Goal: Information Seeking & Learning: Check status

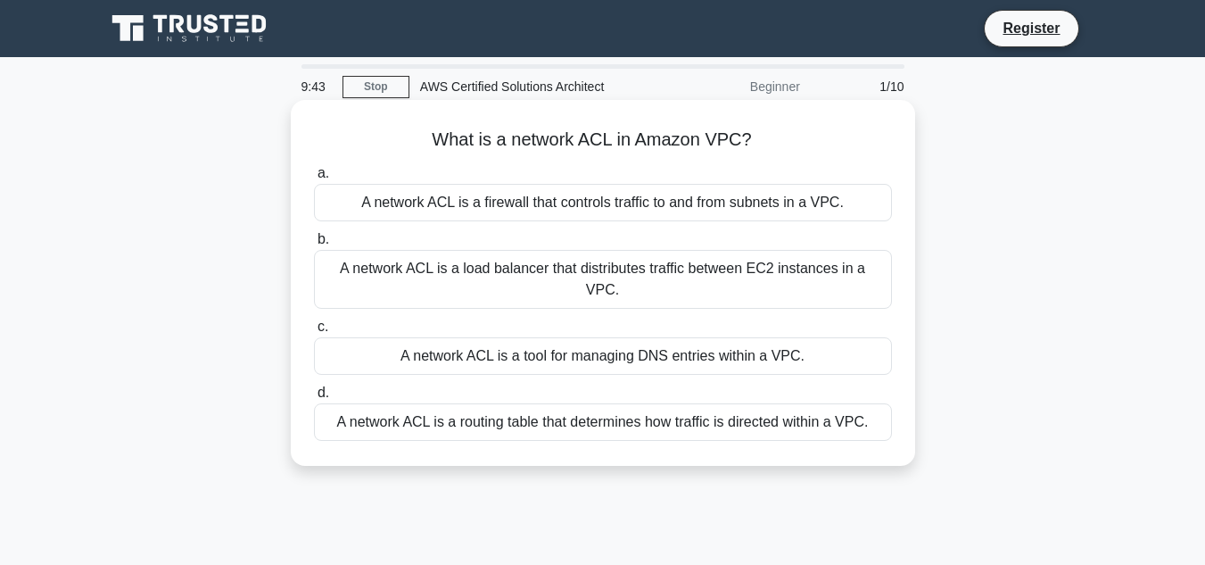
click at [531, 197] on div "A network ACL is a firewall that controls traffic to and from subnets in a VPC." at bounding box center [603, 202] width 578 height 37
click at [314, 179] on input "a. A network ACL is a firewall that controls traffic to and from subnets in a V…" at bounding box center [314, 174] width 0 height 12
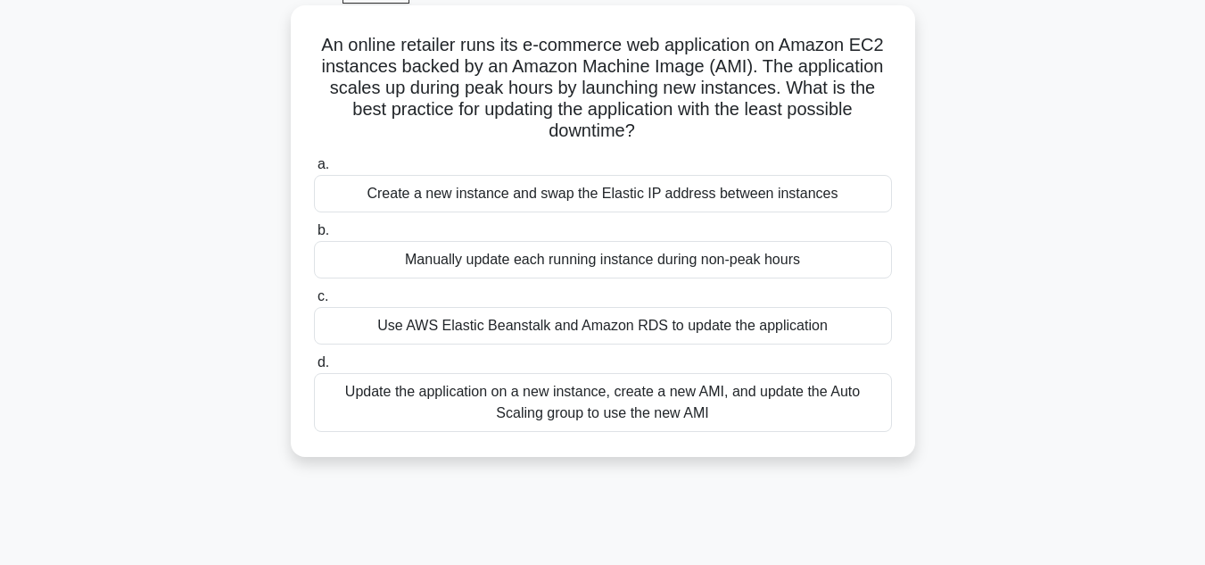
scroll to position [97, 0]
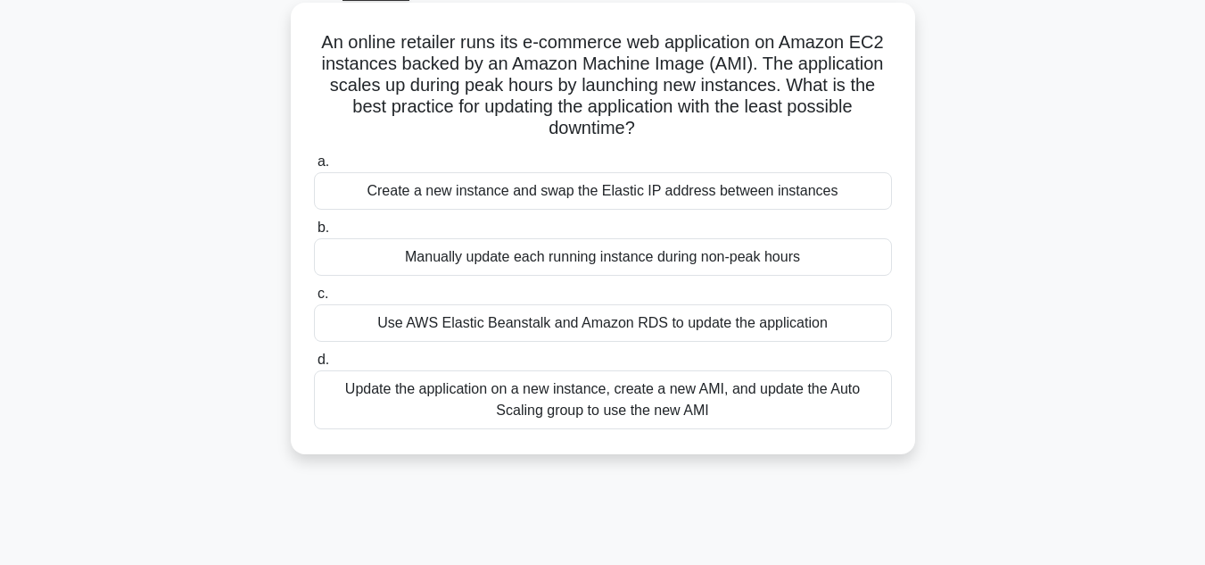
click at [638, 195] on div "Create a new instance and swap the Elastic IP address between instances" at bounding box center [603, 190] width 578 height 37
click at [314, 168] on input "a. Create a new instance and swap the Elastic IP address between instances" at bounding box center [314, 162] width 0 height 12
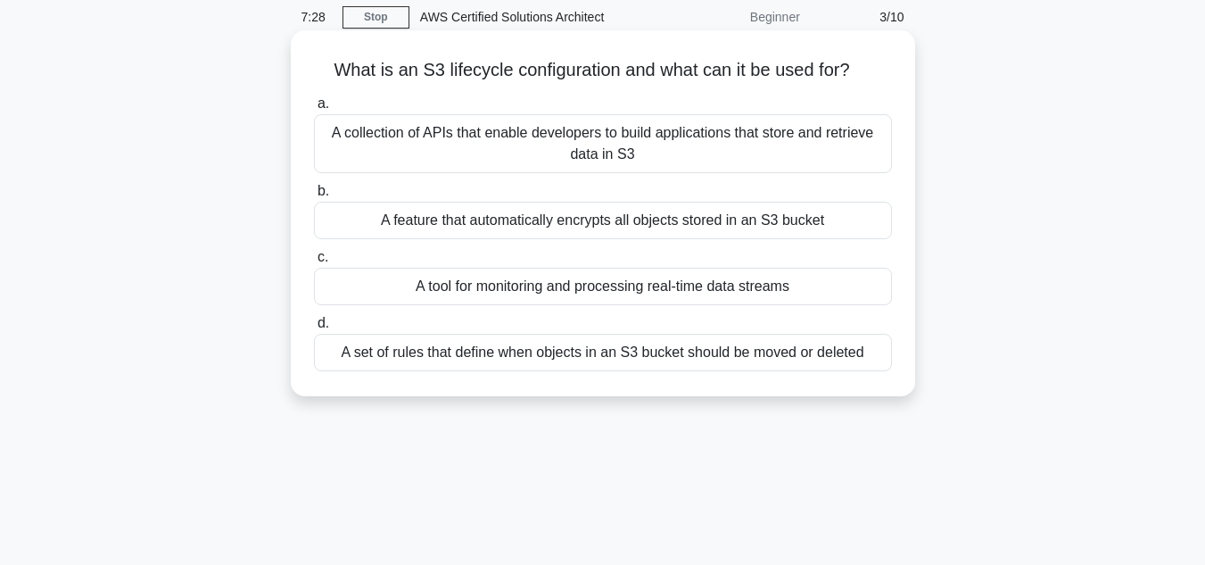
scroll to position [73, 0]
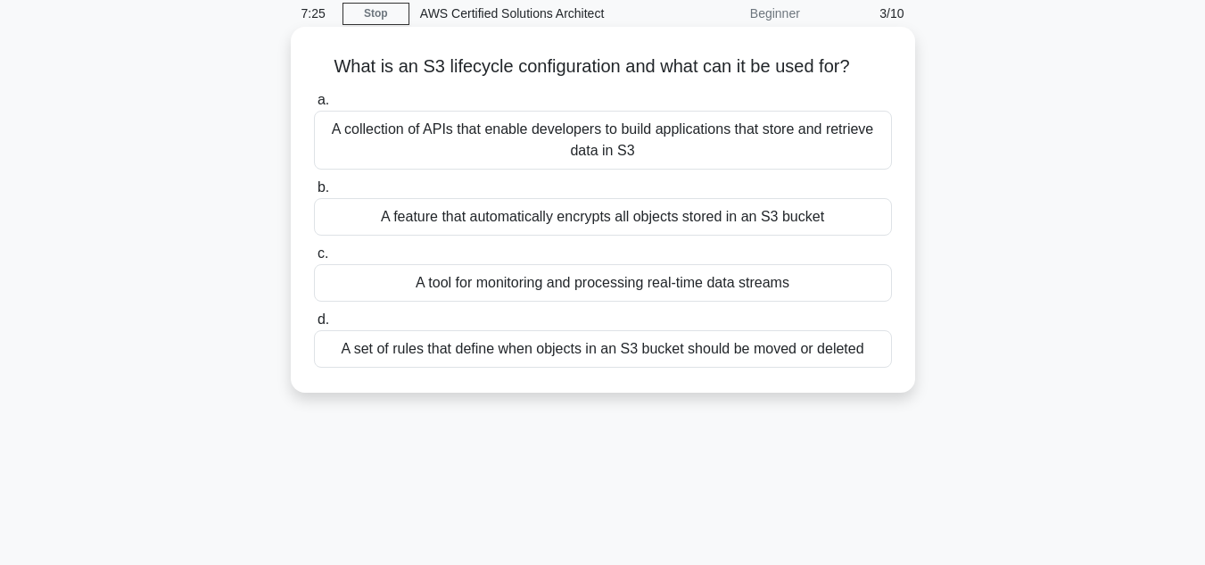
click at [592, 219] on div "A feature that automatically encrypts all objects stored in an S3 bucket" at bounding box center [603, 216] width 578 height 37
click at [314, 194] on input "b. A feature that automatically encrypts all objects stored in an S3 bucket" at bounding box center [314, 188] width 0 height 12
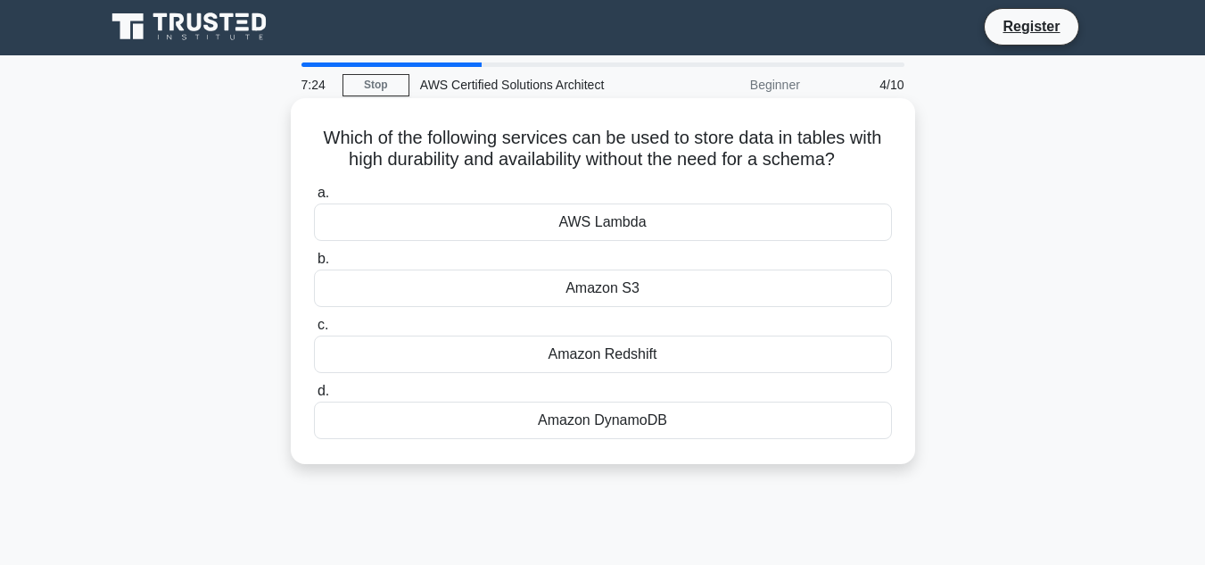
scroll to position [0, 0]
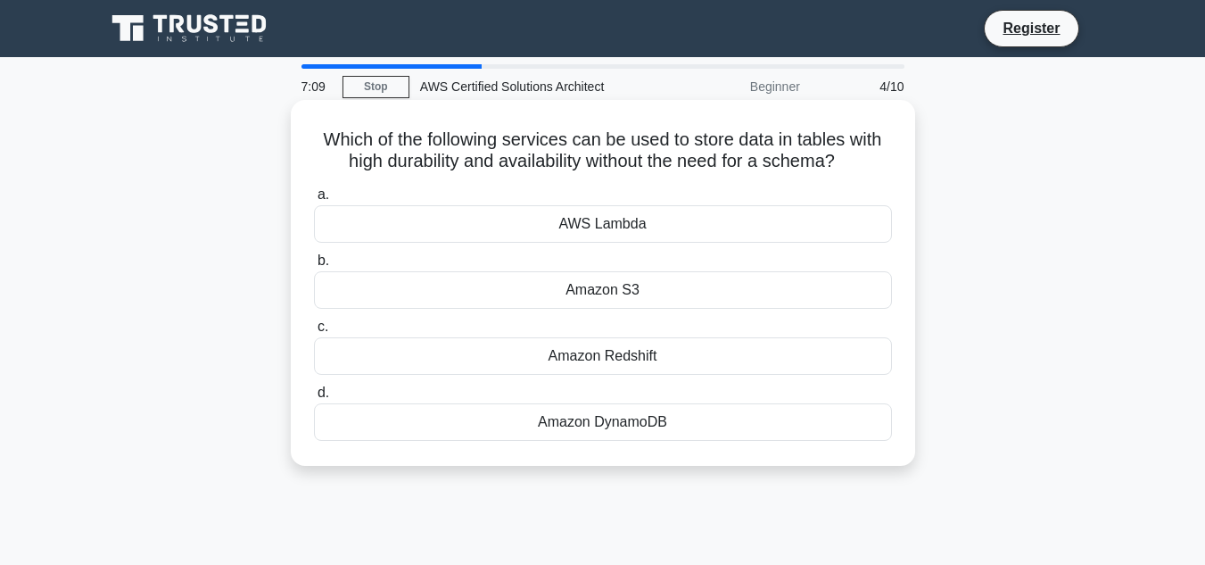
click at [597, 364] on div "Amazon Redshift" at bounding box center [603, 355] width 578 height 37
click at [314, 333] on input "c. Amazon Redshift" at bounding box center [314, 327] width 0 height 12
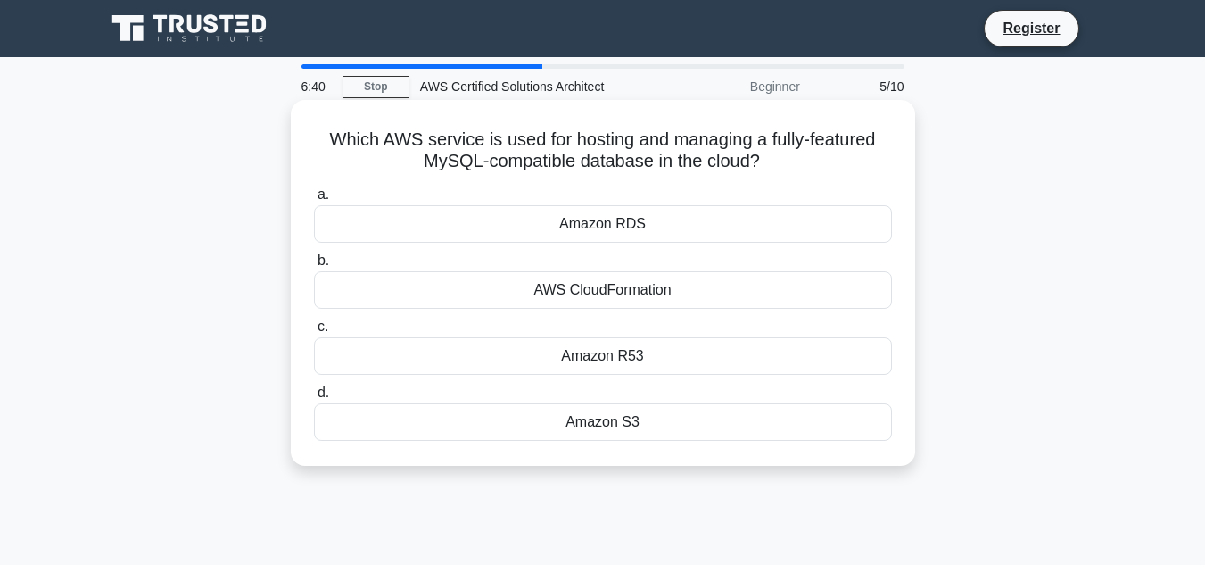
click at [630, 230] on div "Amazon RDS" at bounding box center [603, 223] width 578 height 37
click at [314, 201] on input "a. Amazon RDS" at bounding box center [314, 195] width 0 height 12
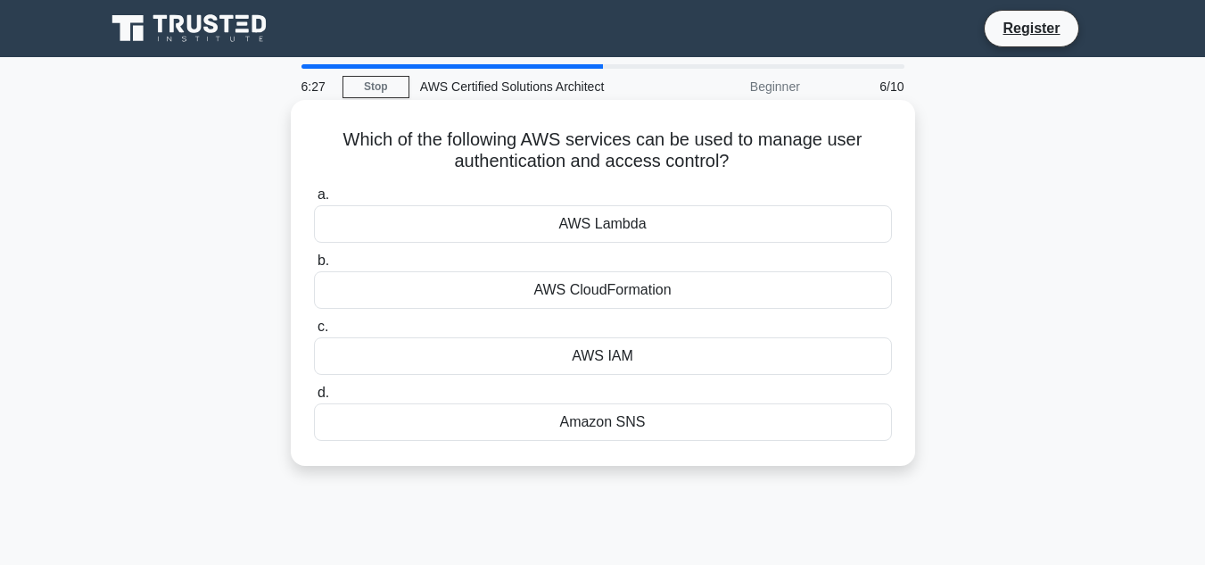
click at [647, 347] on div "AWS IAM" at bounding box center [603, 355] width 578 height 37
click at [314, 333] on input "c. AWS IAM" at bounding box center [314, 327] width 0 height 12
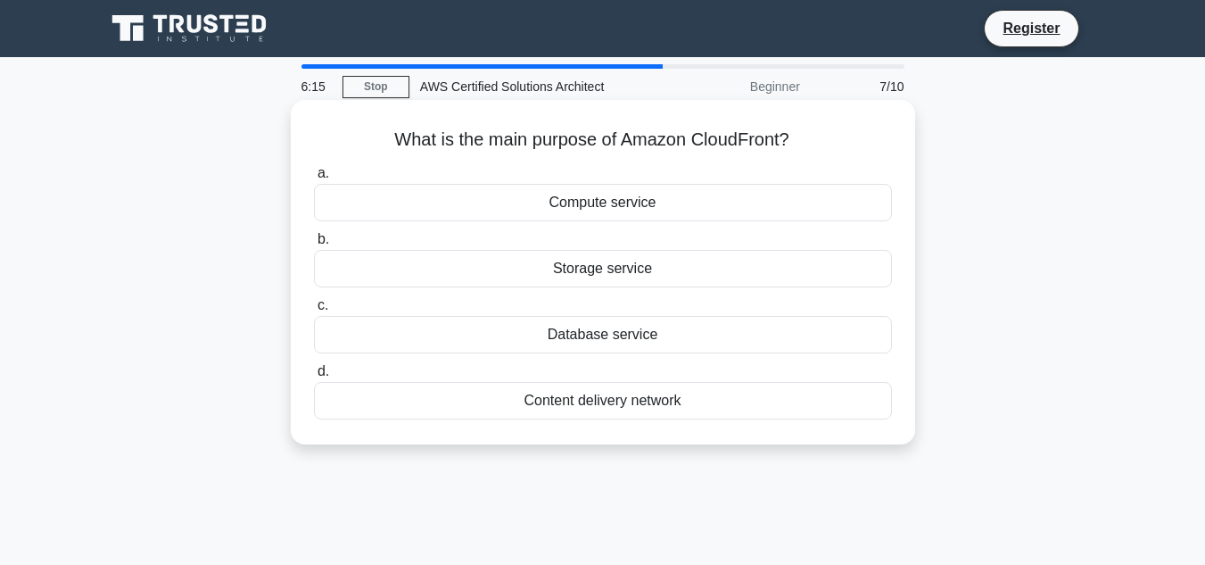
click at [692, 398] on div "Content delivery network" at bounding box center [603, 400] width 578 height 37
click at [314, 377] on input "d. Content delivery network" at bounding box center [314, 372] width 0 height 12
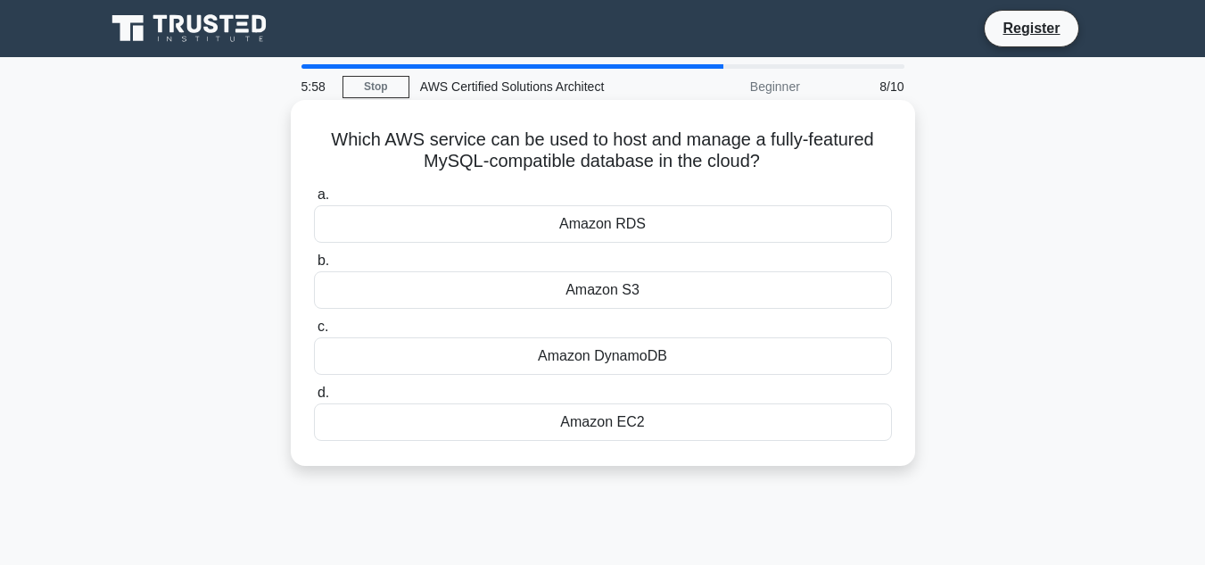
click at [589, 353] on div "Amazon DynamoDB" at bounding box center [603, 355] width 578 height 37
click at [314, 333] on input "c. Amazon DynamoDB" at bounding box center [314, 327] width 0 height 12
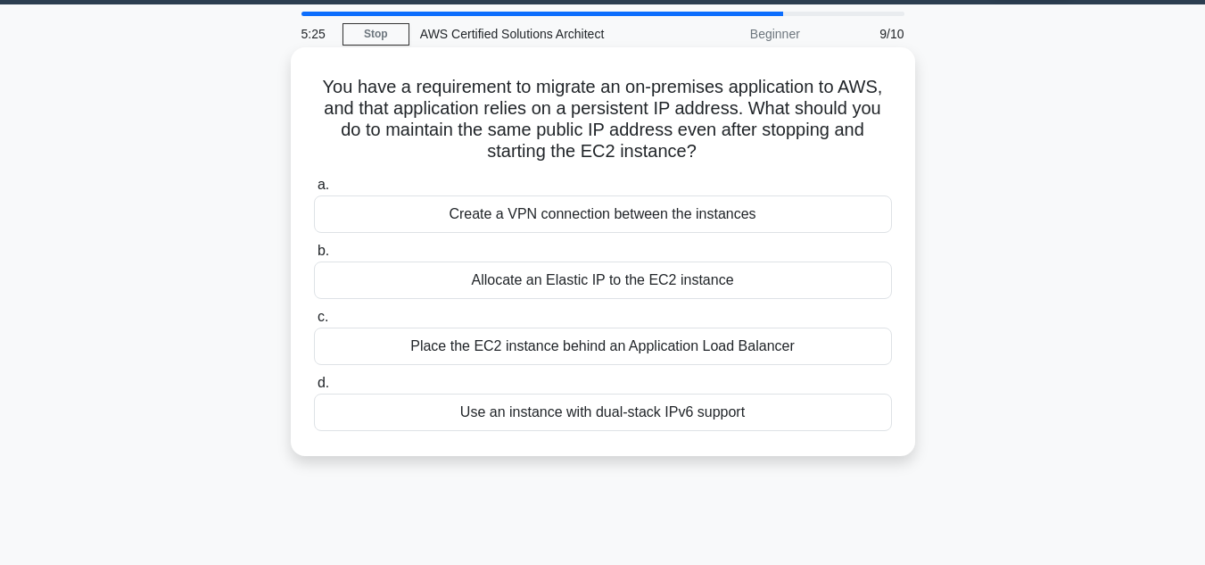
scroll to position [56, 0]
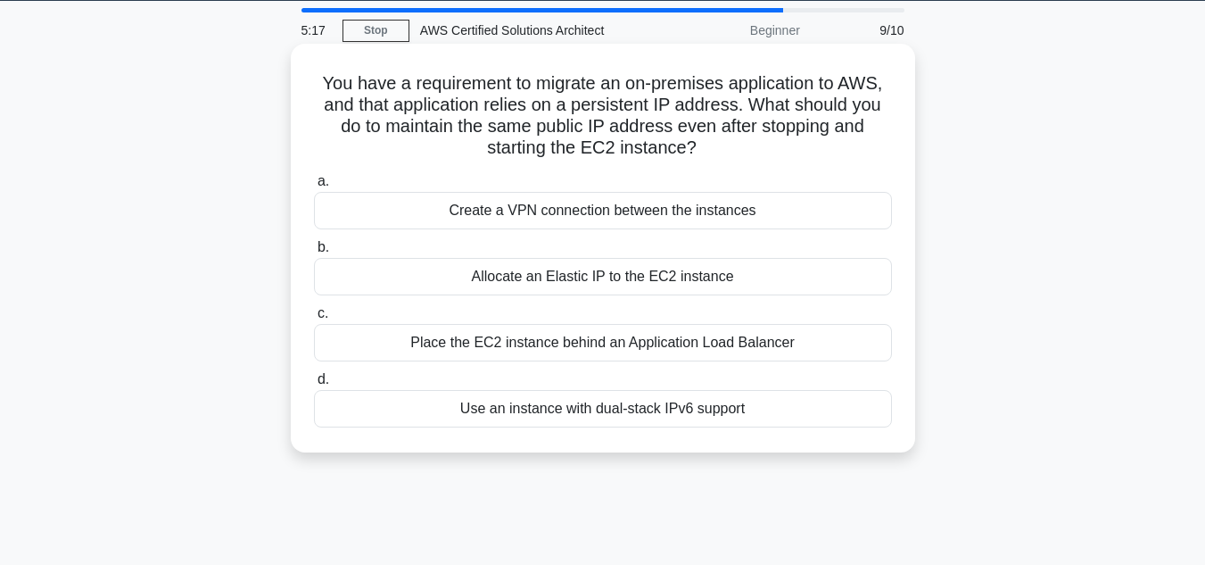
click at [557, 276] on div "Allocate an Elastic IP to the EC2 instance" at bounding box center [603, 276] width 578 height 37
click at [314, 253] on input "b. Allocate an Elastic IP to the EC2 instance" at bounding box center [314, 248] width 0 height 12
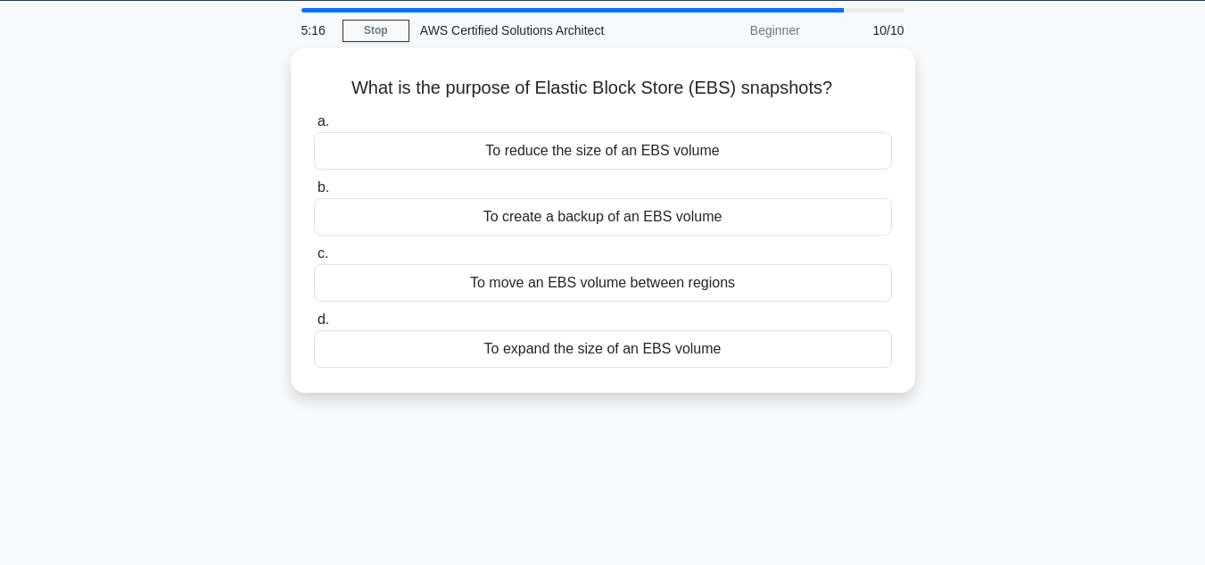
scroll to position [0, 0]
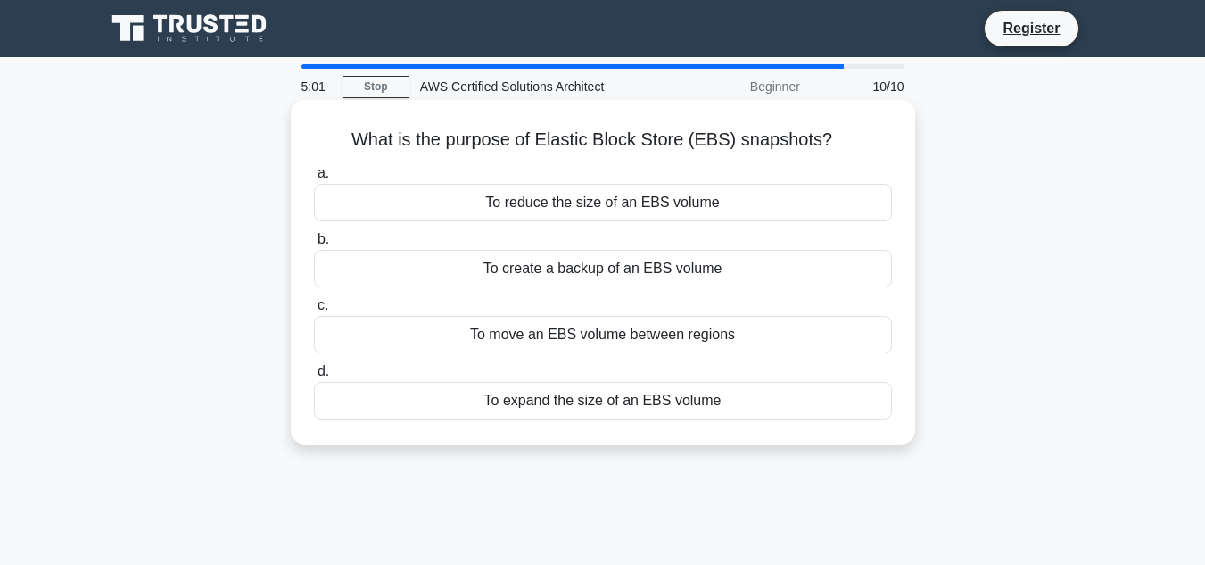
click at [618, 264] on div "To create a backup of an EBS volume" at bounding box center [603, 268] width 578 height 37
click at [314, 245] on input "b. To create a backup of an EBS volume" at bounding box center [314, 240] width 0 height 12
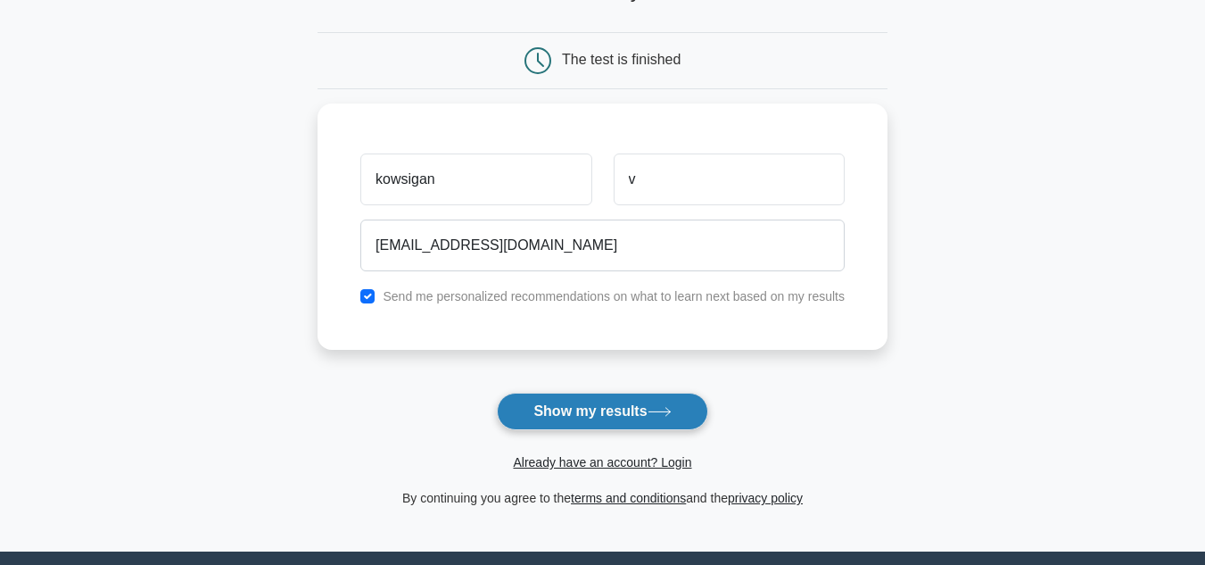
type input "[EMAIL_ADDRESS][DOMAIN_NAME]"
click at [659, 404] on button "Show my results" at bounding box center [602, 410] width 210 height 37
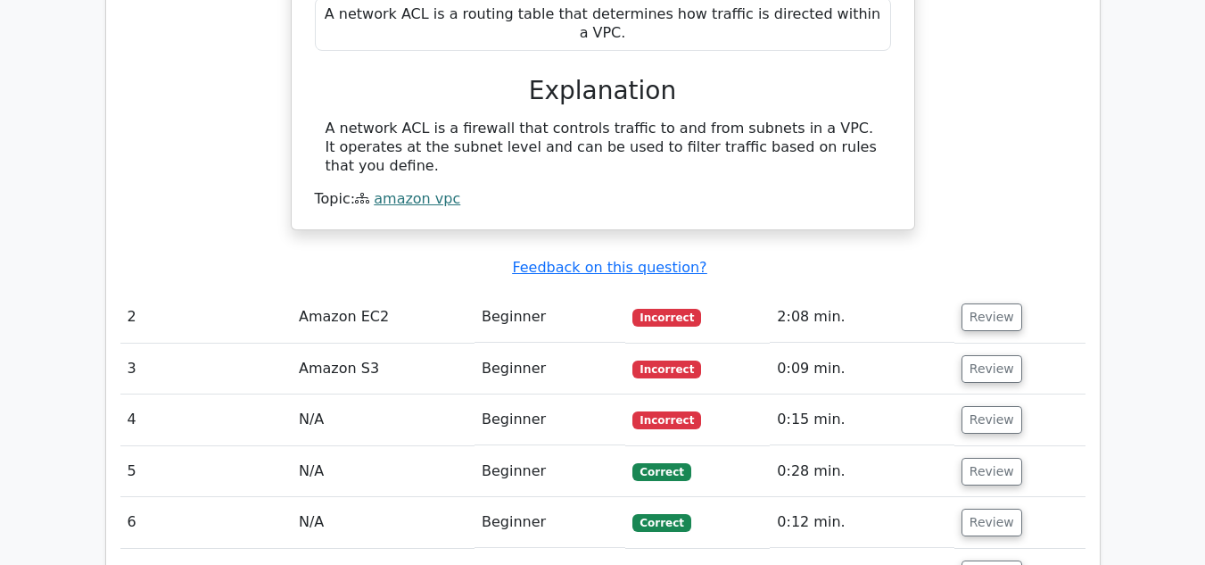
scroll to position [1766, 0]
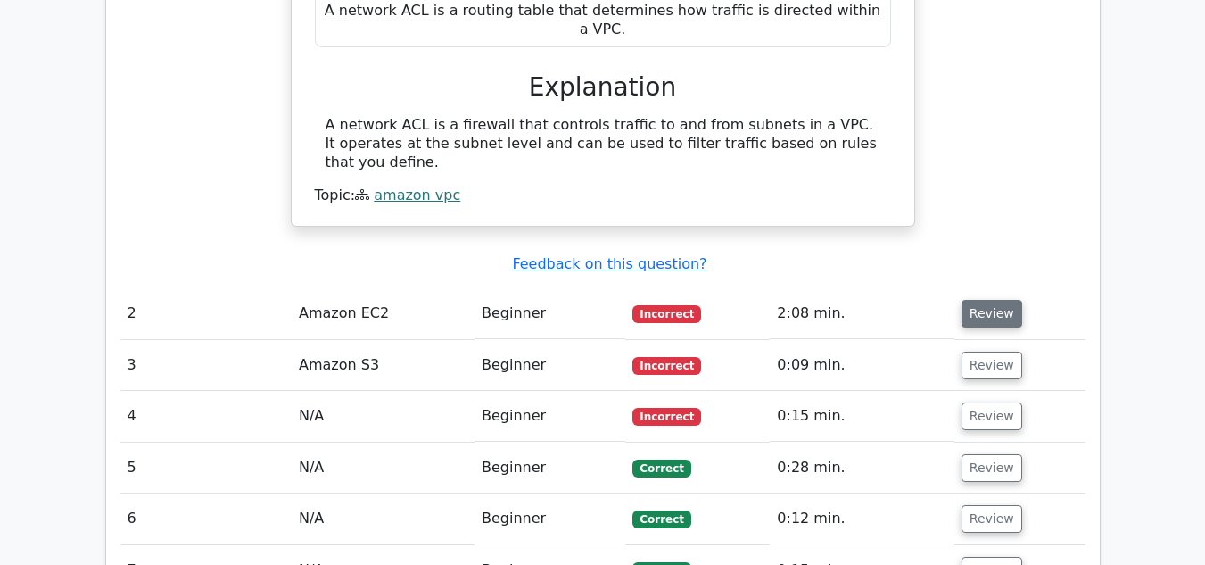
click at [1001, 300] on button "Review" at bounding box center [991, 314] width 61 height 28
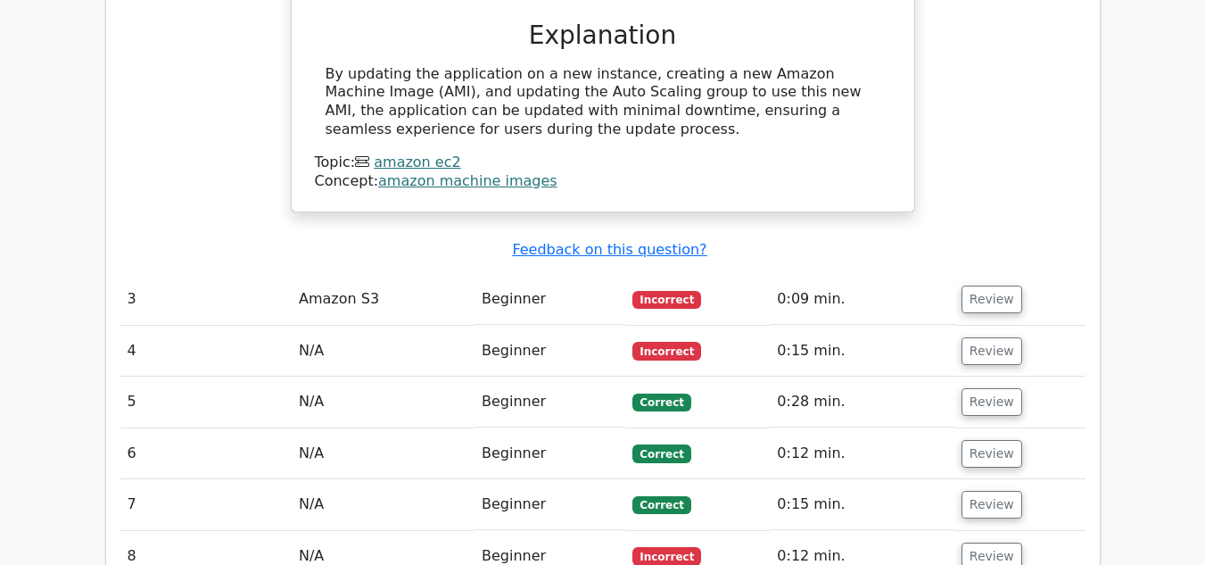
scroll to position [2511, 0]
click at [993, 284] on button "Review" at bounding box center [991, 298] width 61 height 28
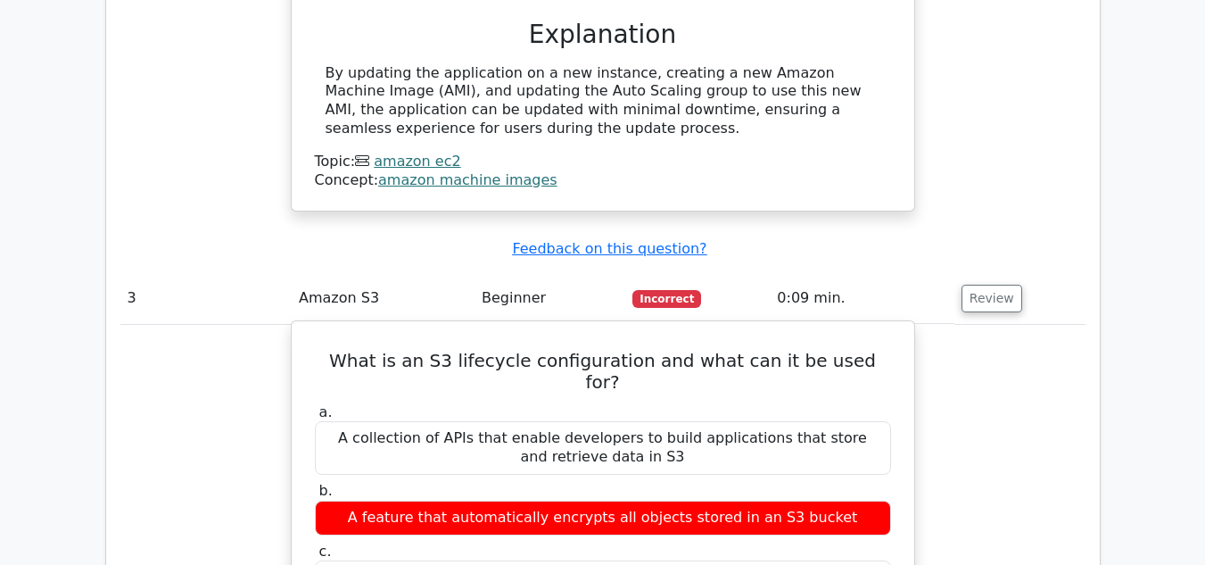
click at [656, 500] on div "A feature that automatically encrypts all objects stored in an S3 bucket" at bounding box center [603, 517] width 576 height 35
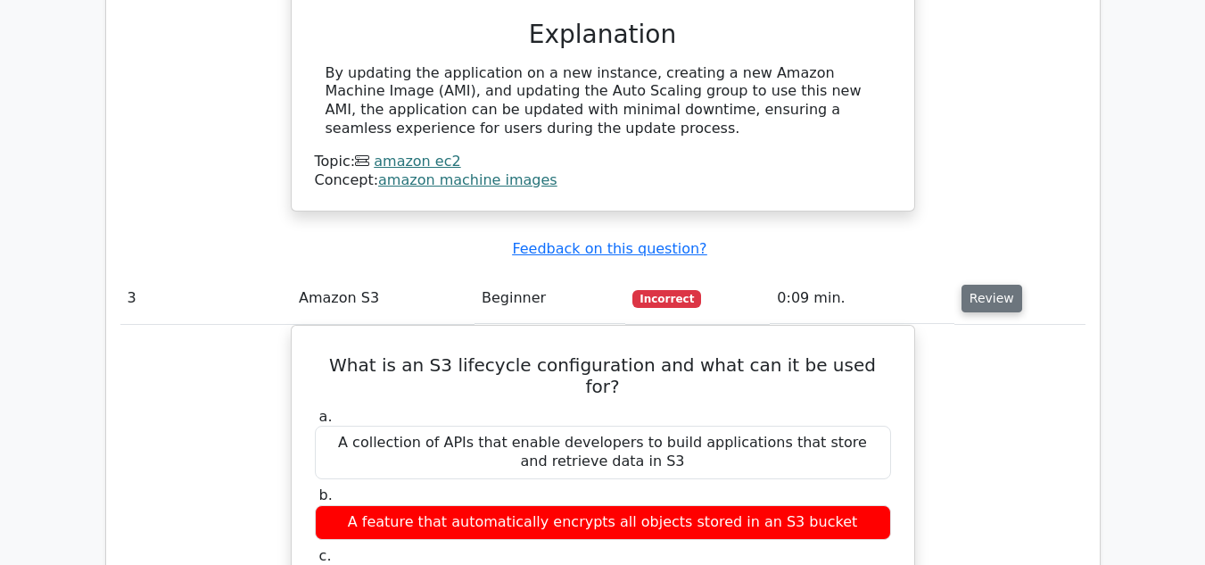
click at [961, 284] on button "Review" at bounding box center [991, 298] width 61 height 28
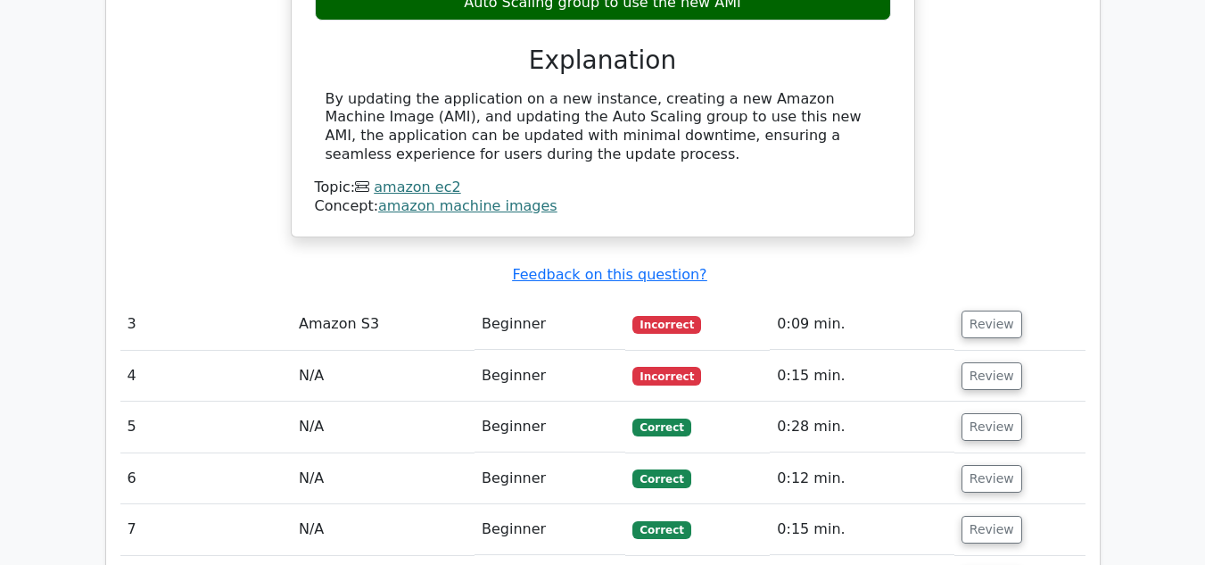
scroll to position [2487, 0]
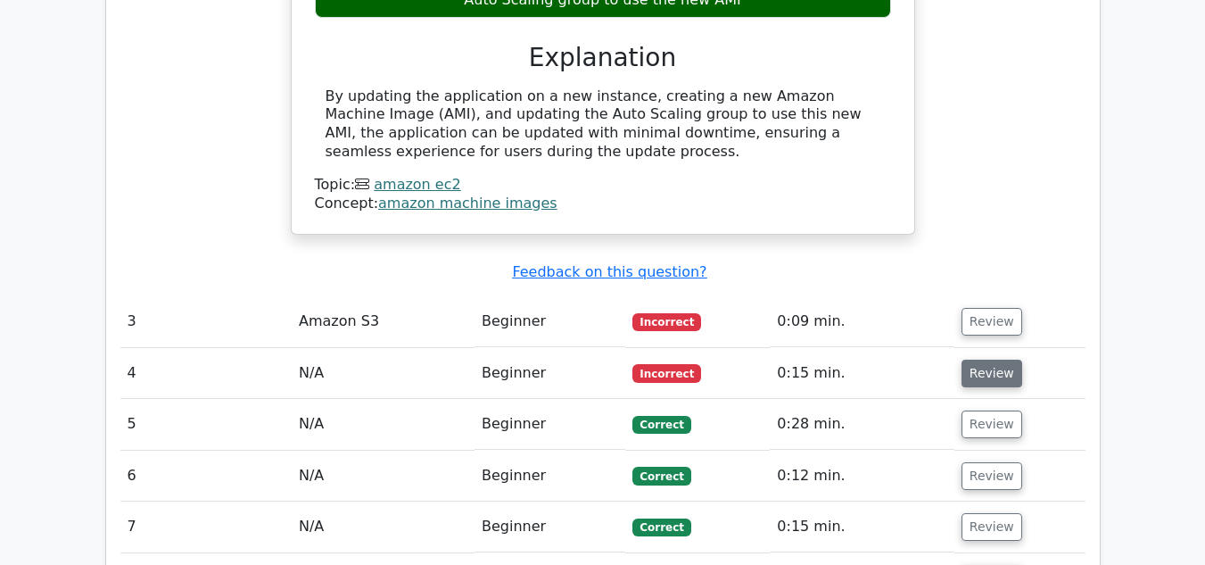
click at [990, 359] on button "Review" at bounding box center [991, 373] width 61 height 28
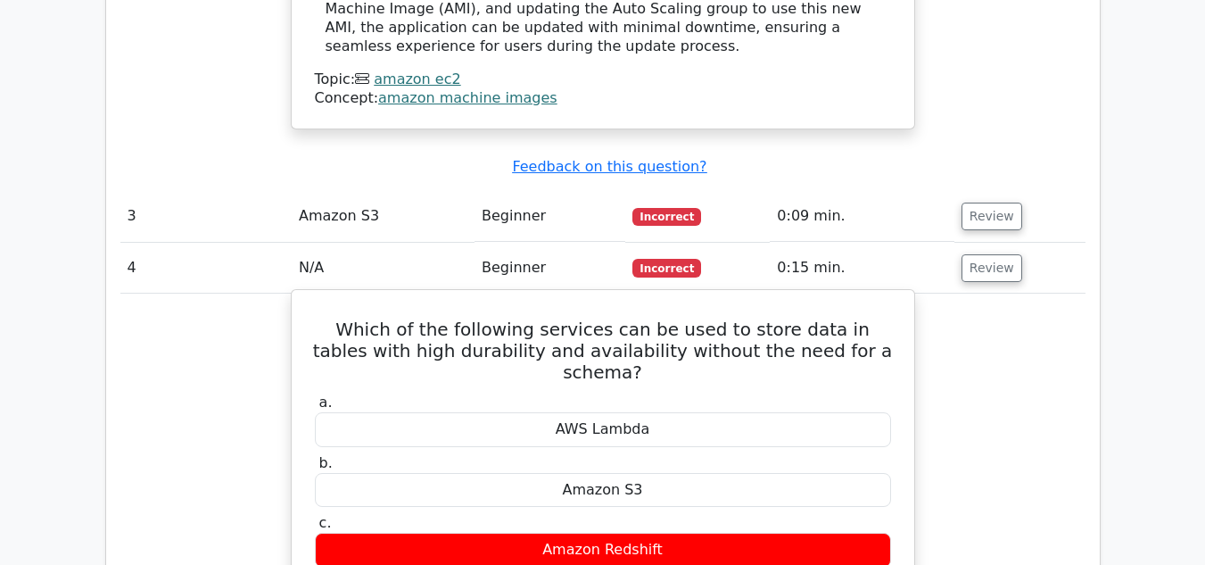
scroll to position [2593, 0]
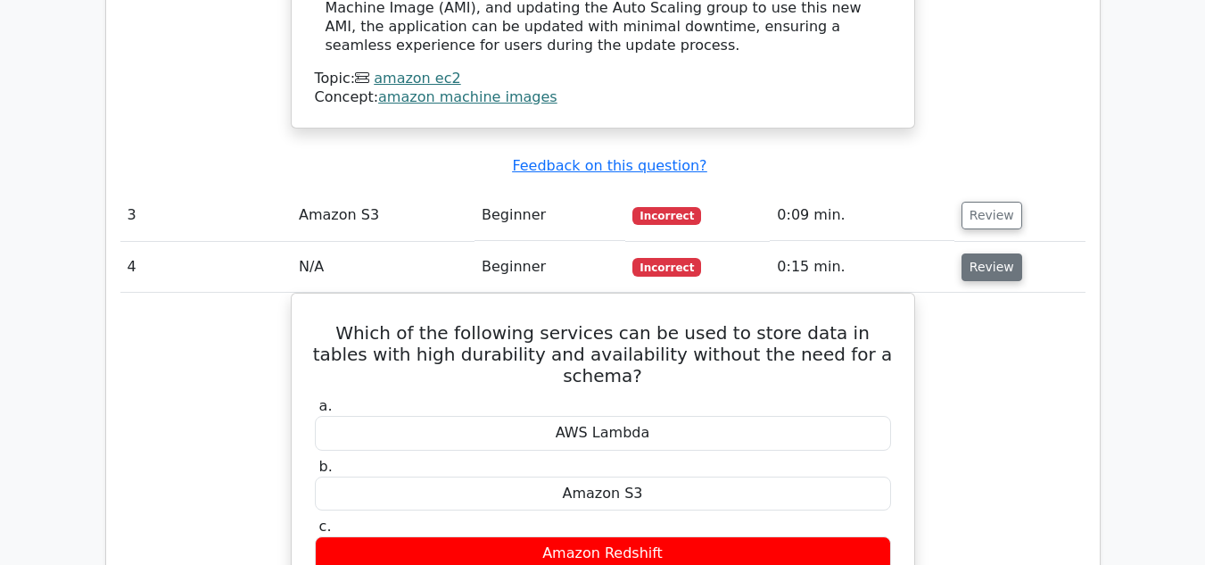
click at [976, 253] on button "Review" at bounding box center [991, 267] width 61 height 28
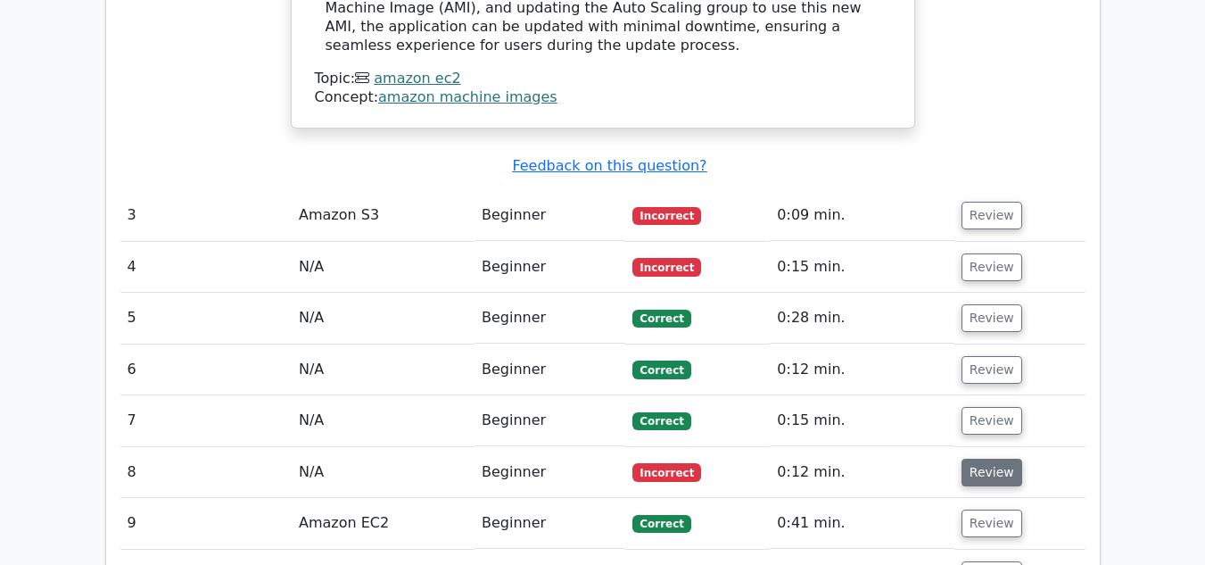
click at [986, 458] on button "Review" at bounding box center [991, 472] width 61 height 28
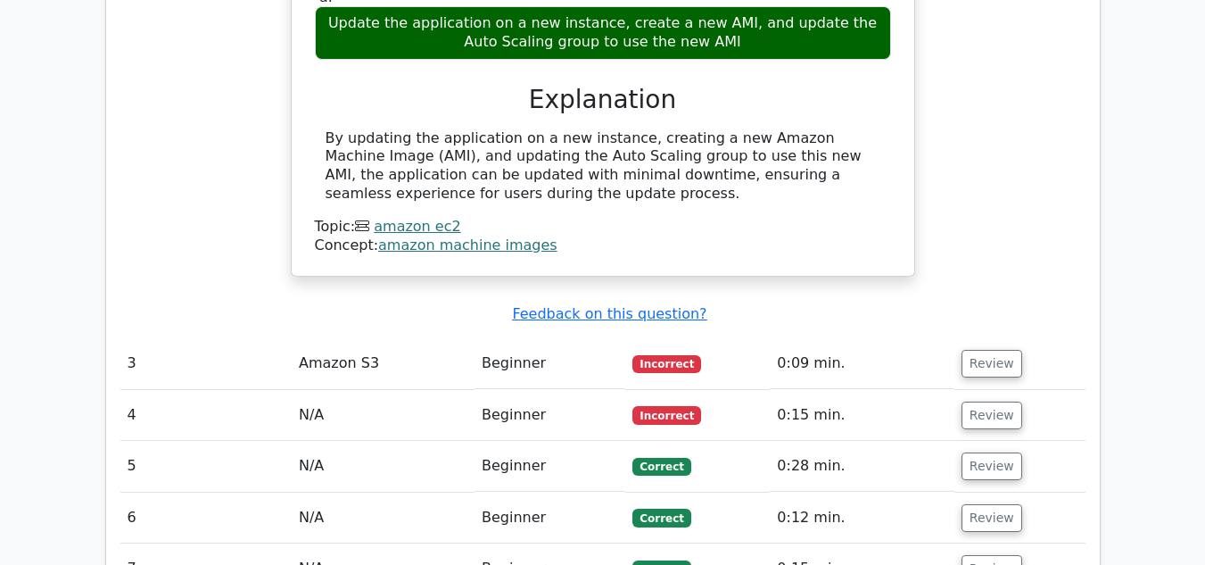
scroll to position [2445, 0]
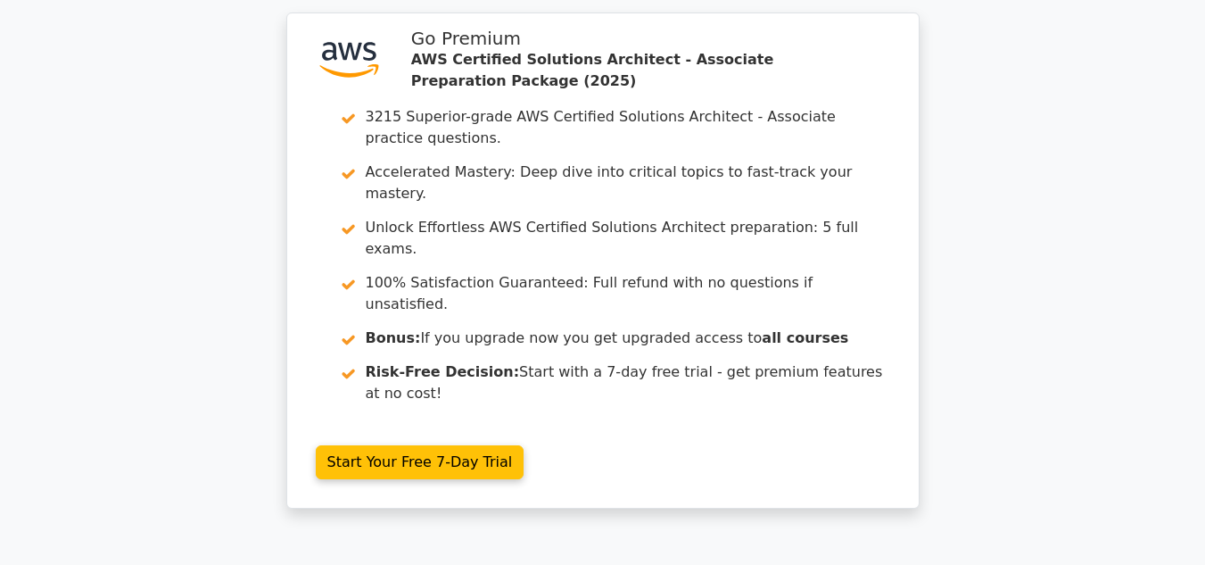
scroll to position [3361, 0]
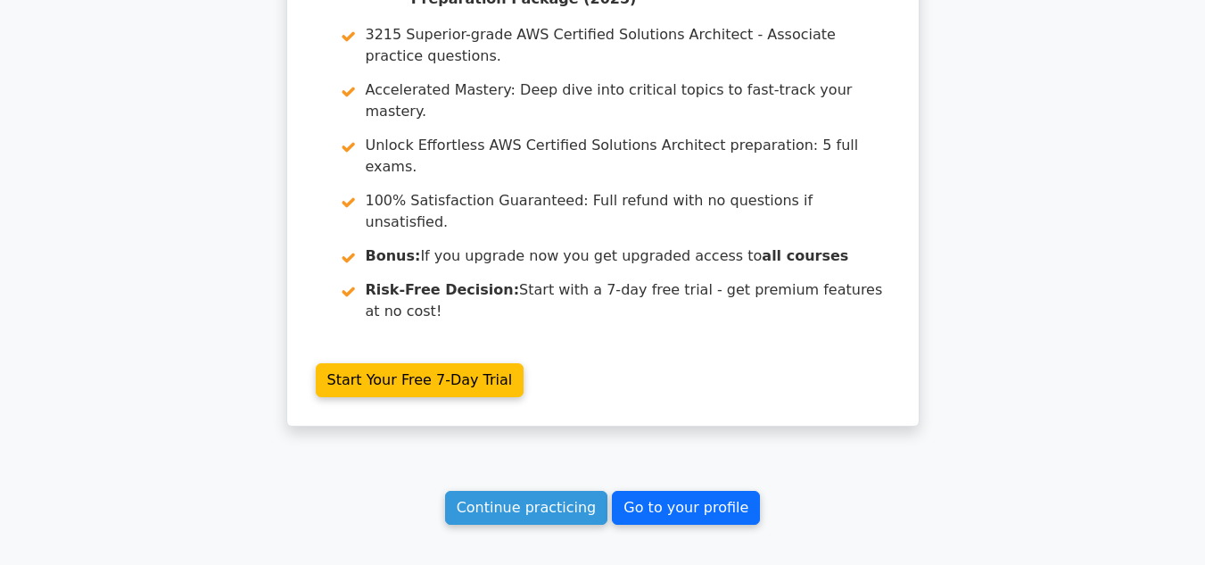
click at [694, 491] on link "Go to your profile" at bounding box center [686, 508] width 148 height 34
